Goal: Check status: Check status

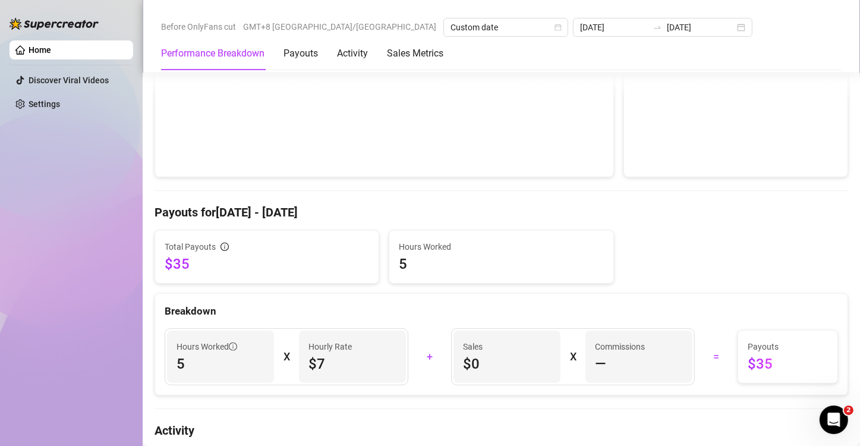
scroll to position [238, 0]
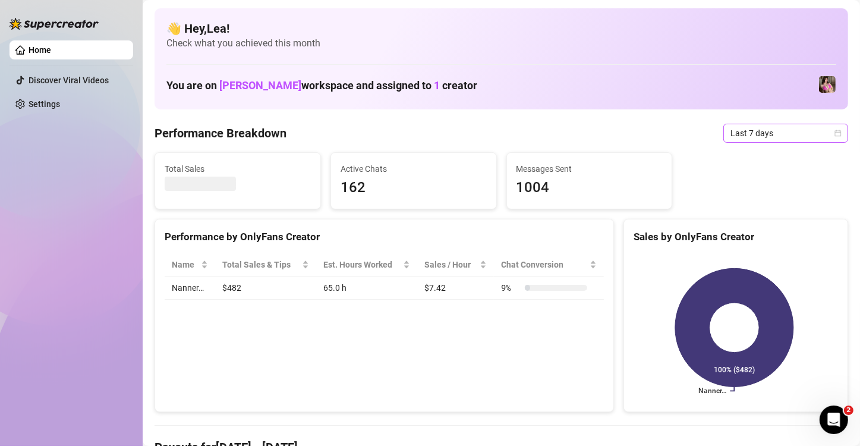
click at [835, 133] on icon "calendar" at bounding box center [838, 133] width 7 height 7
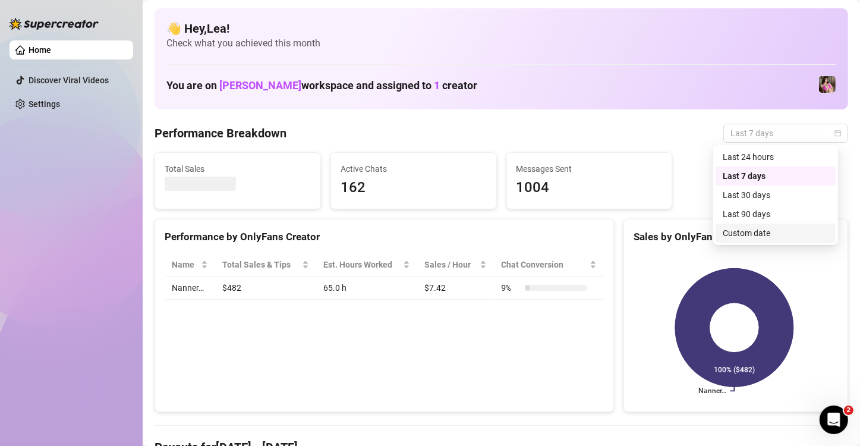
click at [757, 232] on div "Custom date" at bounding box center [776, 233] width 106 height 13
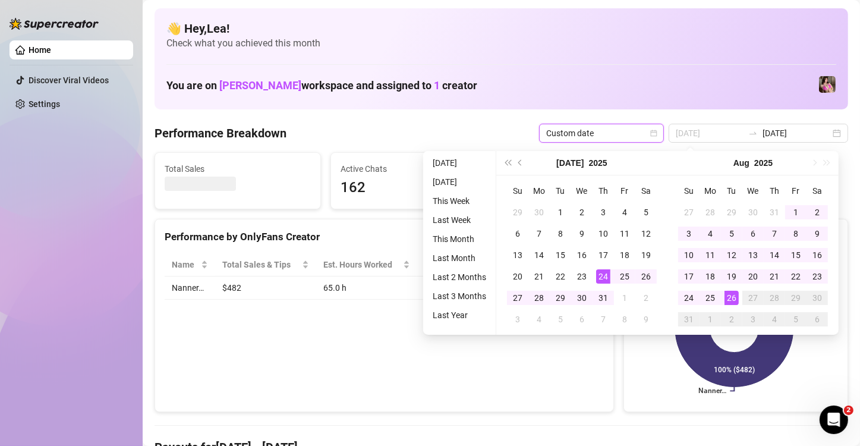
type input "[DATE]"
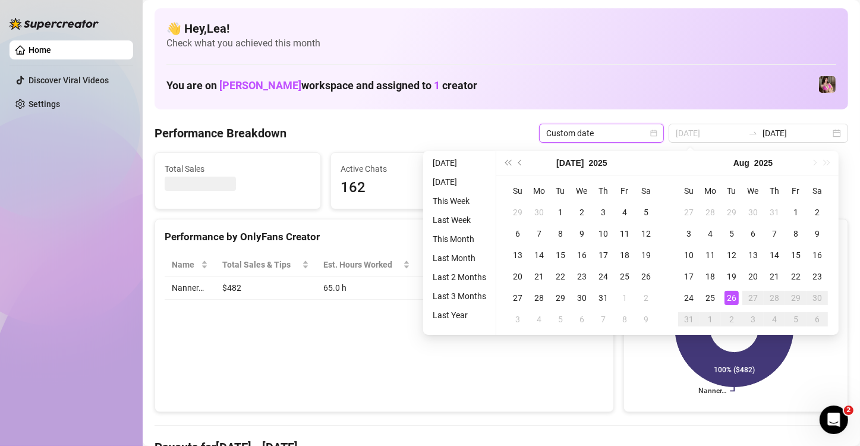
click at [733, 295] on div "26" at bounding box center [732, 298] width 14 height 14
click at [732, 295] on div "26" at bounding box center [732, 298] width 14 height 14
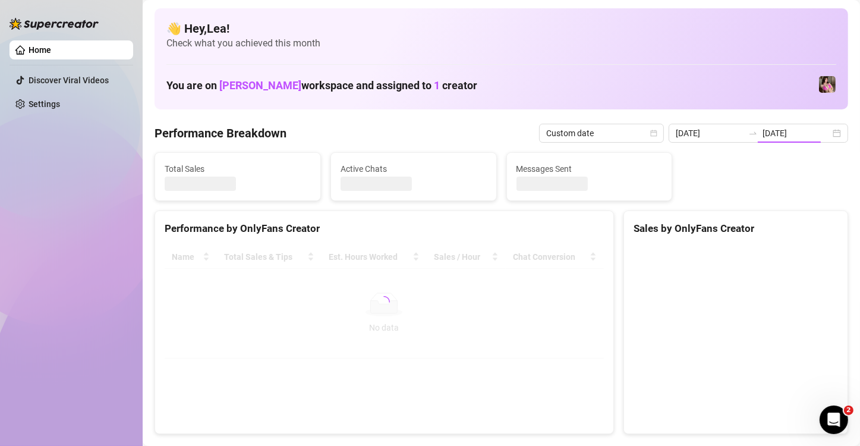
type input "[DATE]"
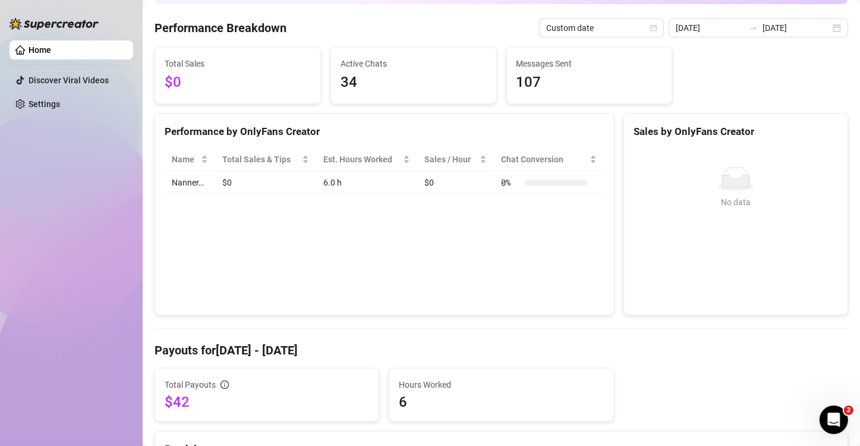
scroll to position [79, 0]
